Goal: Information Seeking & Learning: Learn about a topic

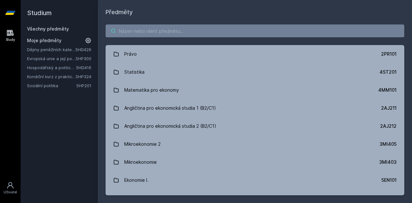
click at [166, 32] on input "search" at bounding box center [255, 30] width 299 height 13
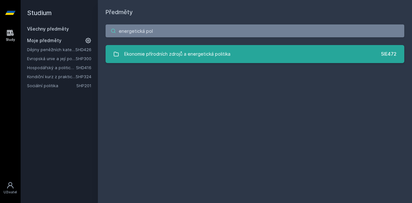
type input "energetická pol"
click at [169, 45] on link "Ekonomie přírodních zdrojů a energetická politika 5IE472" at bounding box center [255, 54] width 299 height 18
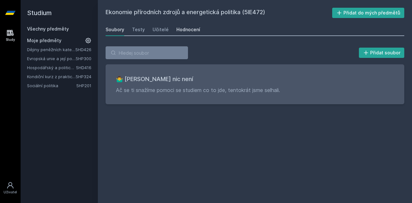
click at [180, 29] on div "Hodnocení" at bounding box center [188, 29] width 24 height 6
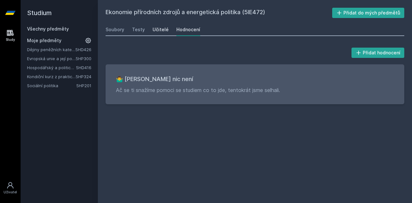
click at [153, 29] on div "Učitelé" at bounding box center [161, 29] width 16 height 6
drag, startPoint x: 152, startPoint y: 29, endPoint x: 212, endPoint y: 20, distance: 60.5
drag, startPoint x: 212, startPoint y: 20, endPoint x: 205, endPoint y: 17, distance: 7.2
click at [205, 17] on h2 "Ekonomie přírodních zdrojů a energetická politika (5IE472)" at bounding box center [219, 13] width 227 height 10
click at [154, 29] on div "Učitelé" at bounding box center [161, 29] width 16 height 6
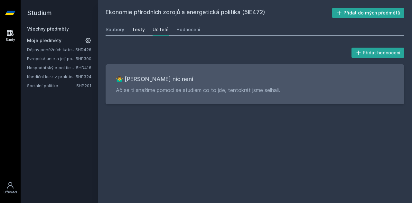
click at [134, 26] on div "Testy" at bounding box center [138, 29] width 13 height 6
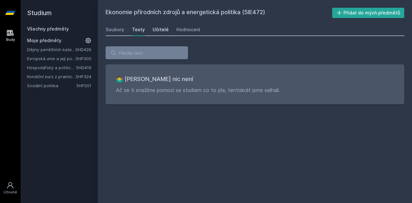
click at [153, 30] on div "Učitelé" at bounding box center [161, 29] width 16 height 6
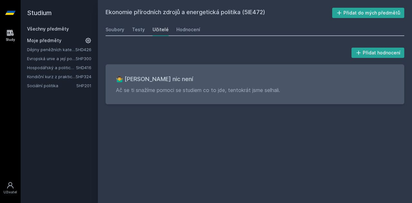
click at [125, 33] on div "Soubory Testy Učitelé Hodnocení" at bounding box center [255, 29] width 299 height 13
drag, startPoint x: 122, startPoint y: 31, endPoint x: 128, endPoint y: 43, distance: 13.1
click at [122, 31] on div "Soubory" at bounding box center [115, 29] width 19 height 6
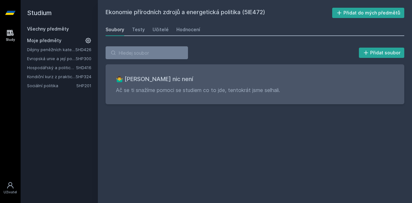
click at [112, 31] on div "Soubory" at bounding box center [115, 29] width 19 height 6
click at [49, 30] on link "Všechny předměty" at bounding box center [48, 28] width 42 height 5
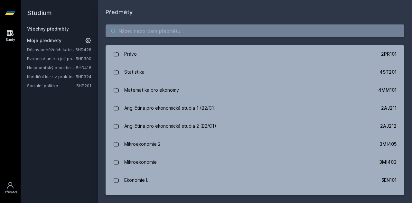
click at [149, 31] on input "search" at bounding box center [255, 30] width 299 height 13
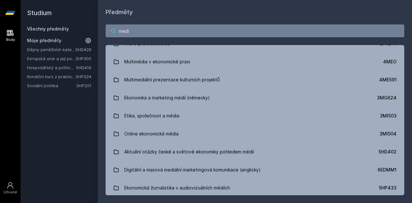
scroll to position [605, 0]
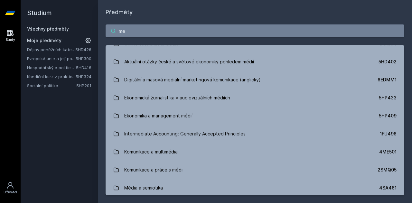
type input "m"
